Goal: Find specific page/section: Find specific page/section

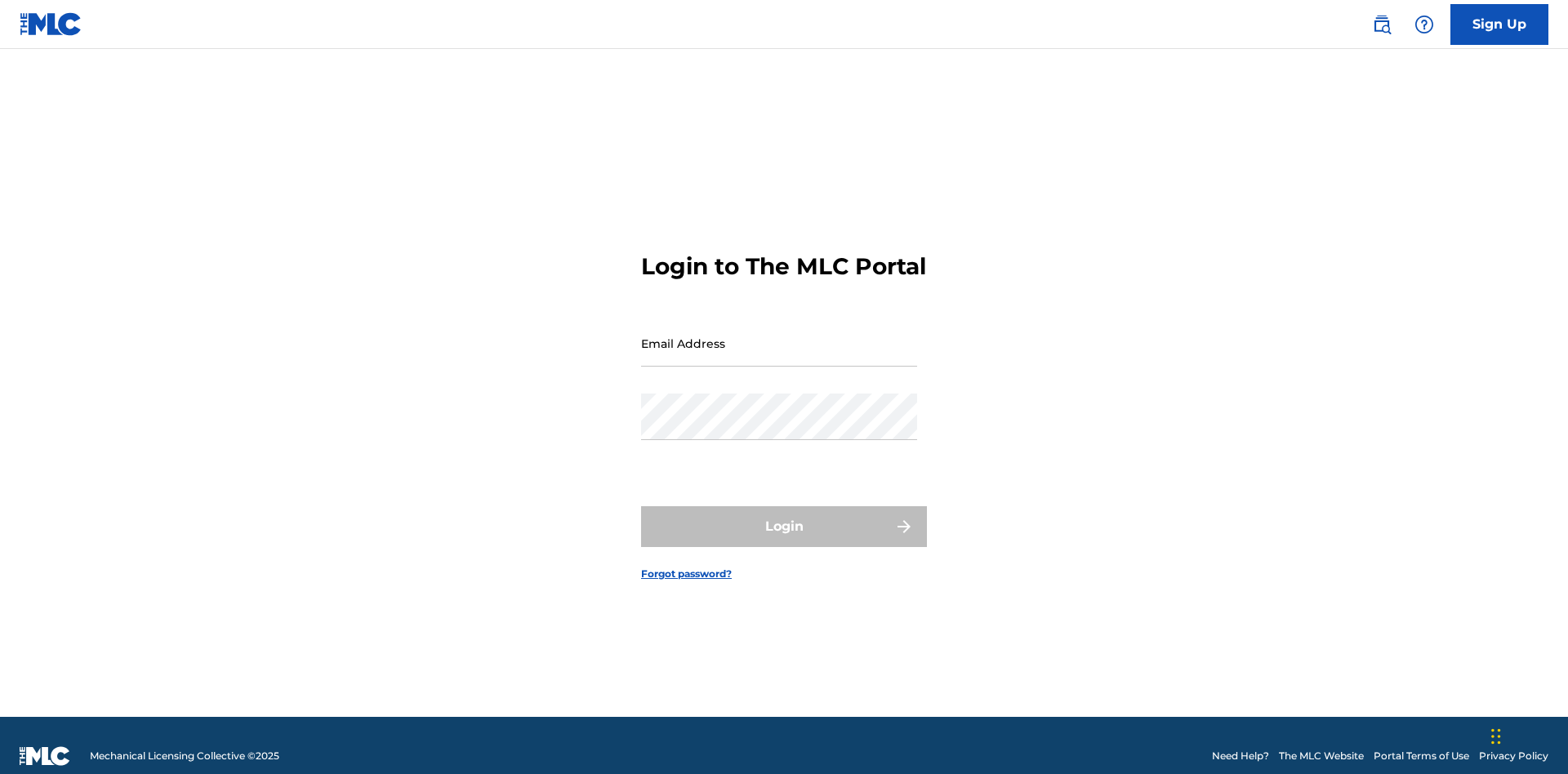
scroll to position [21, 0]
click at [779, 335] on input "Email Address" at bounding box center [779, 343] width 276 height 46
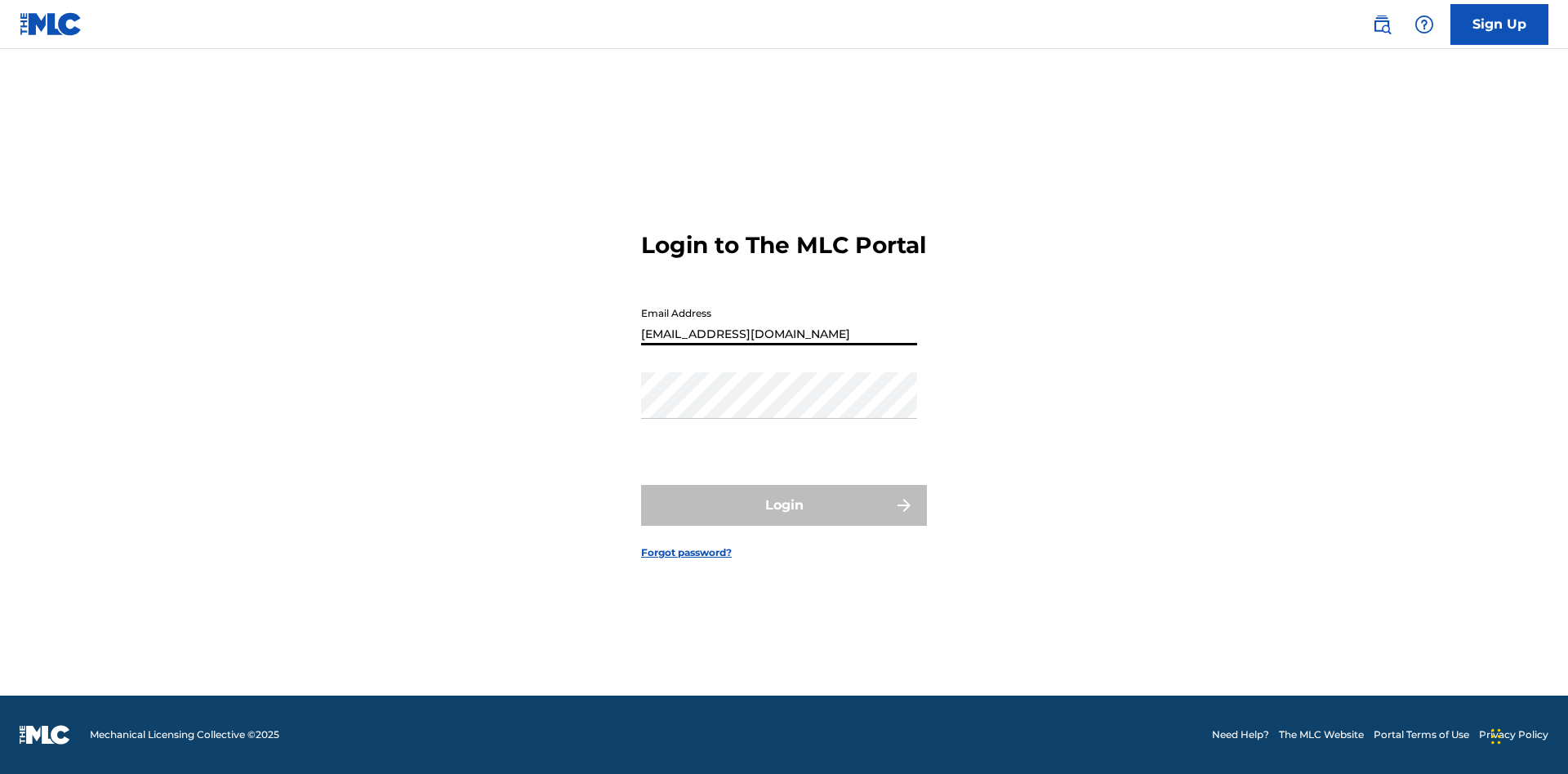
type input "[EMAIL_ADDRESS][DOMAIN_NAME]"
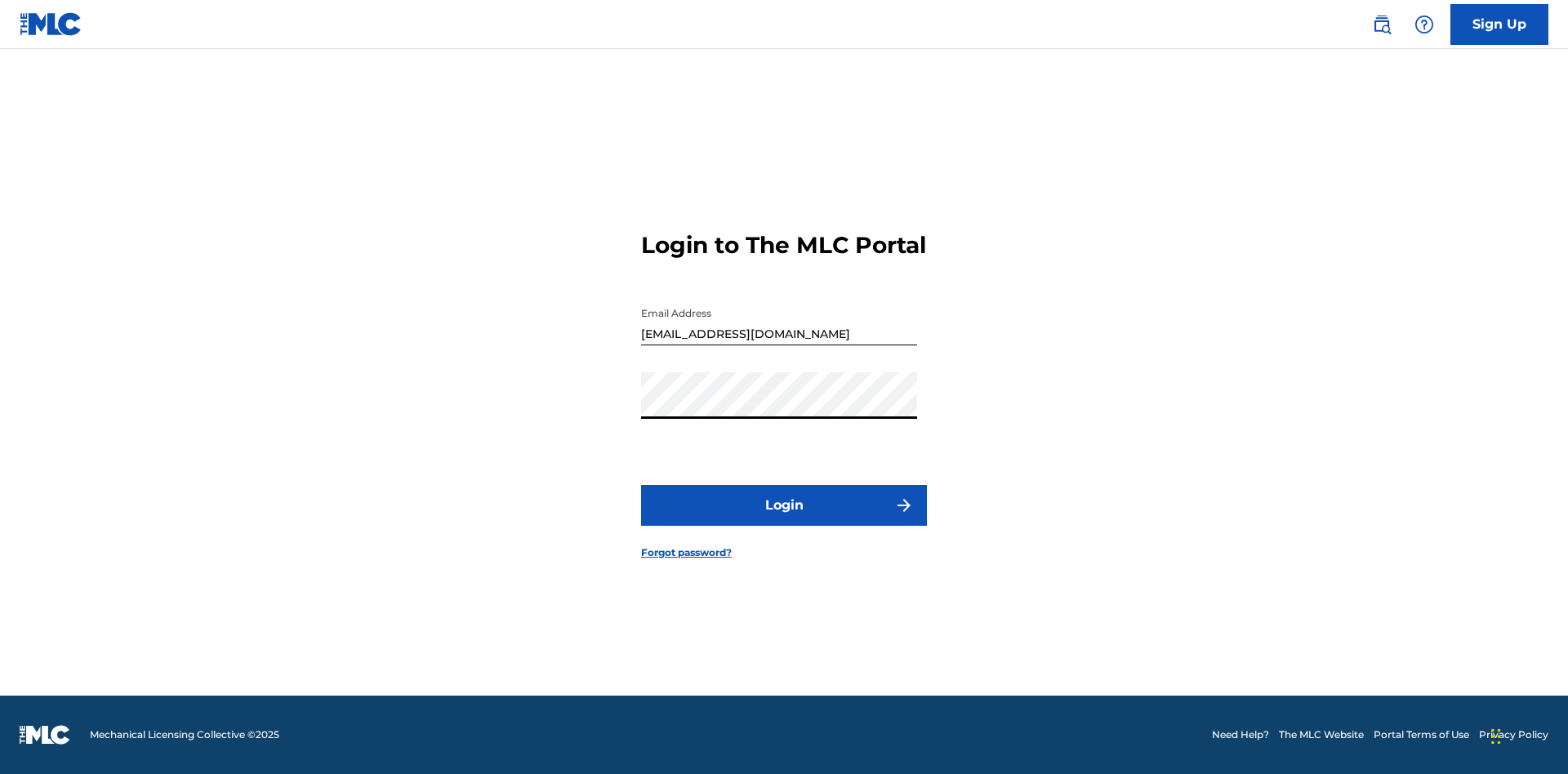
click at [784, 519] on button "Login" at bounding box center [784, 506] width 286 height 41
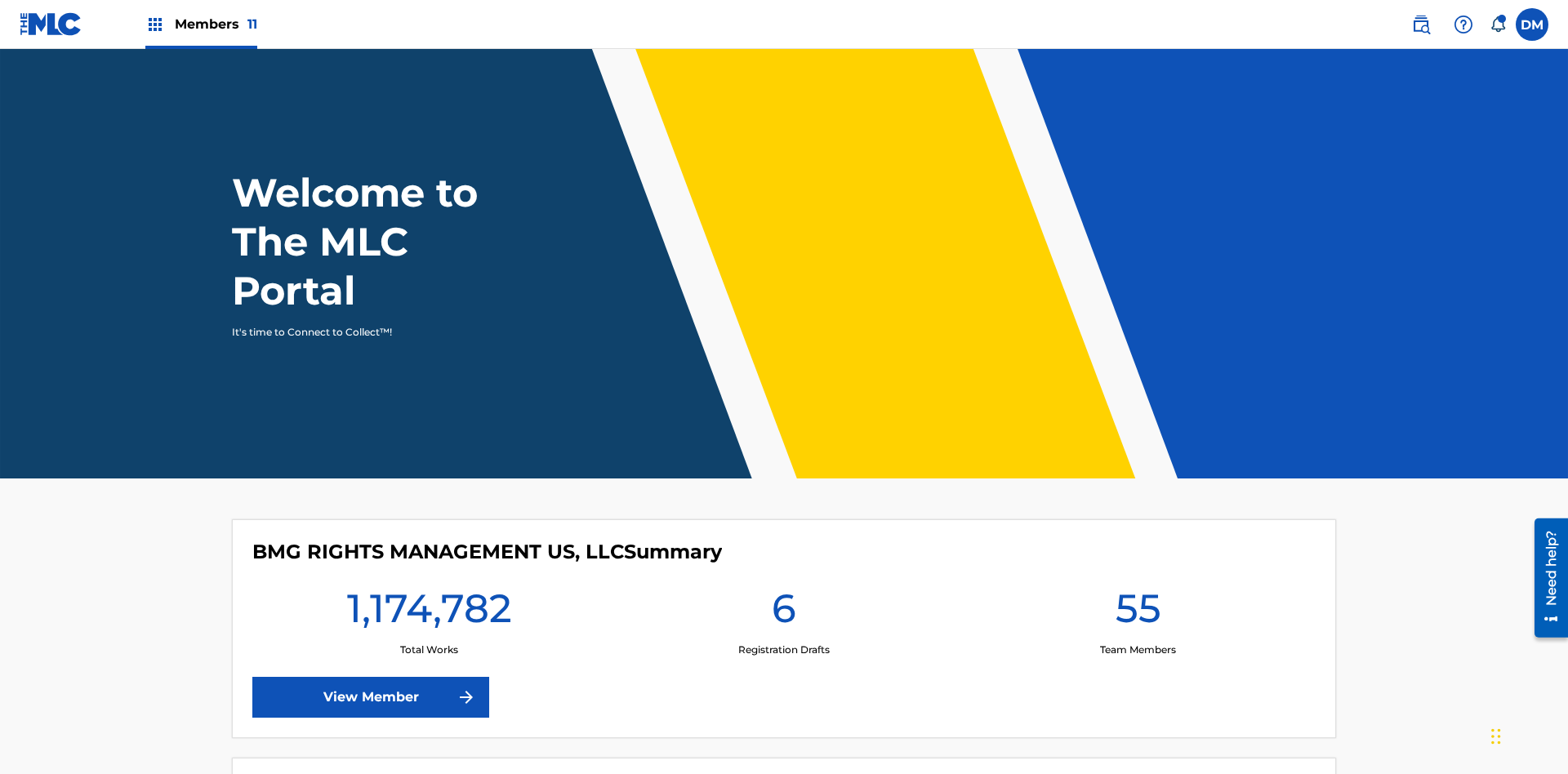
click at [201, 24] on span "Members 11" at bounding box center [216, 24] width 82 height 19
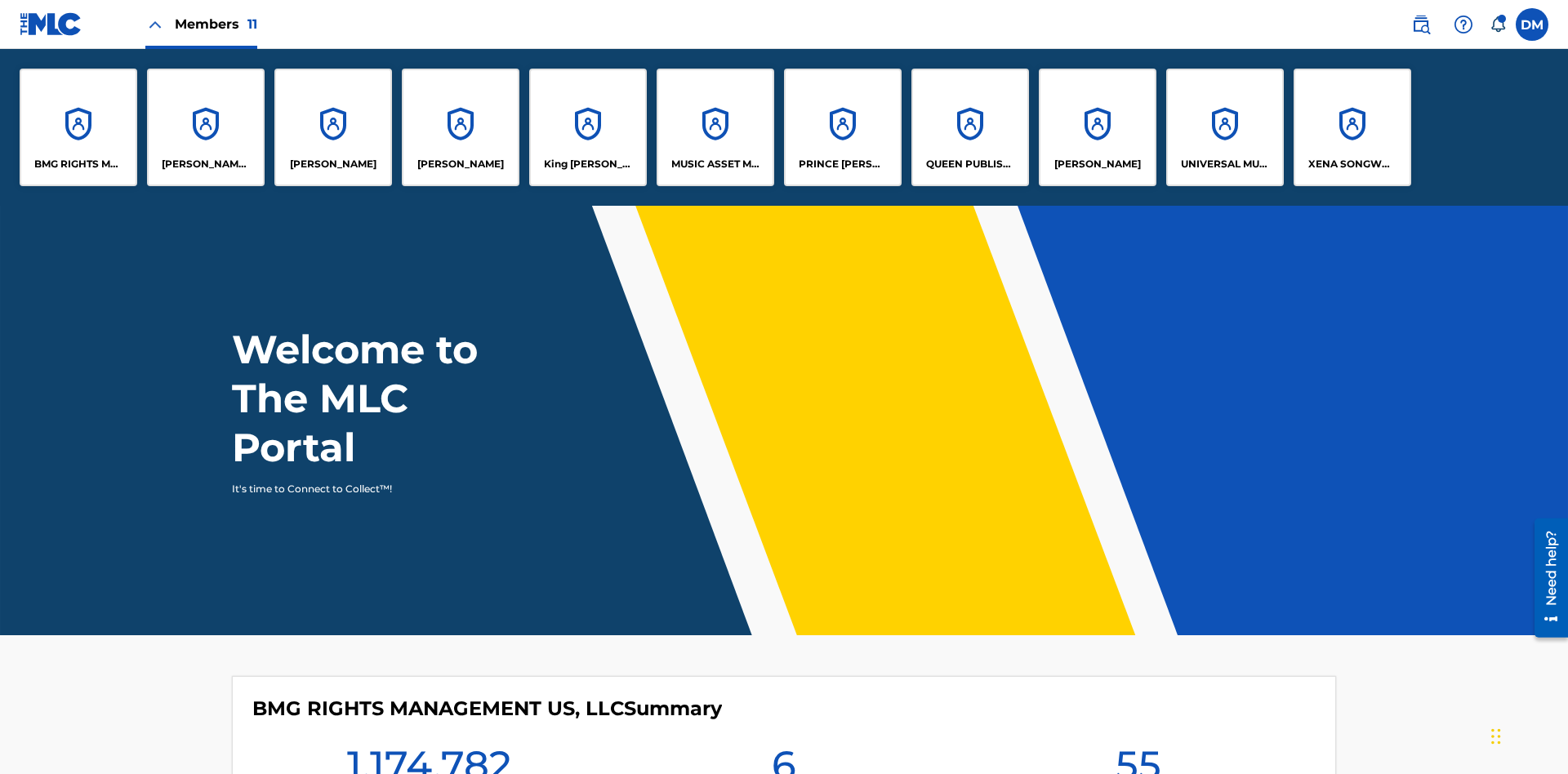
click at [842, 164] on p "PRINCE [PERSON_NAME]" at bounding box center [843, 164] width 89 height 15
